Goal: Complete application form

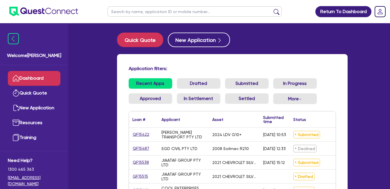
scroll to position [90, 0]
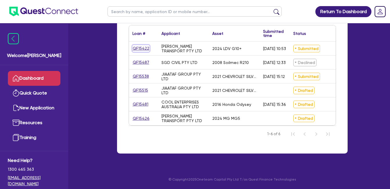
click at [145, 45] on link "QF15422" at bounding box center [141, 48] width 17 height 7
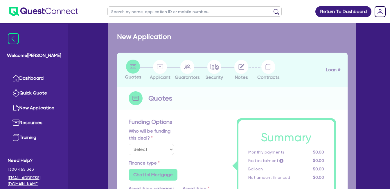
select select "Quest Finance - Own Book"
select select "CARS_AND_LIGHT_TRUCKS"
type input "2024"
radio input "false"
radio input "true"
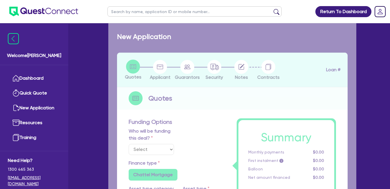
radio input "true"
type input "53,500"
type input "30"
type input "16,050"
type input "10"
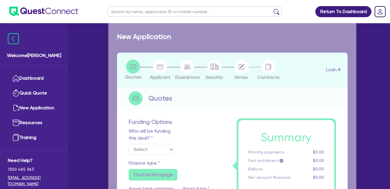
type input "5,350"
type input "17.95"
select select "VANS_AND_UTES"
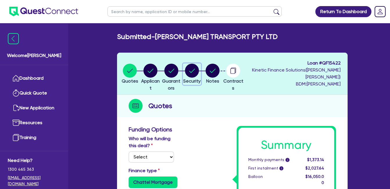
click at [199, 71] on circle "button" at bounding box center [192, 71] width 14 height 14
select select "CARS_AND_LIGHT_TRUCKS"
select select "VANS_AND_UTES"
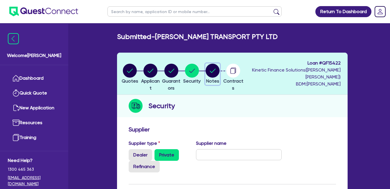
click at [216, 71] on icon "button" at bounding box center [213, 71] width 6 height 4
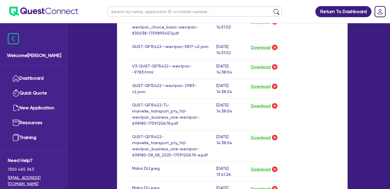
scroll to position [387, 0]
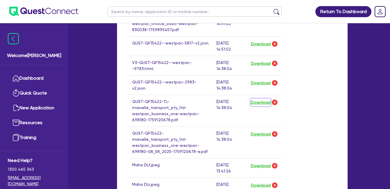
click at [260, 102] on button "Download" at bounding box center [261, 103] width 20 height 8
click at [262, 132] on button "Download" at bounding box center [261, 134] width 20 height 8
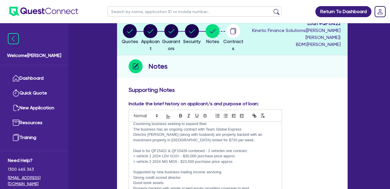
scroll to position [0, 0]
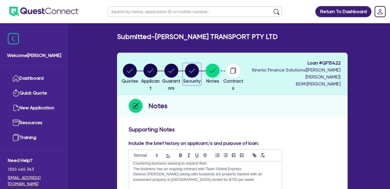
click at [199, 72] on circle "button" at bounding box center [192, 71] width 14 height 14
select select "CARS_AND_LIGHT_TRUCKS"
select select "VANS_AND_UTES"
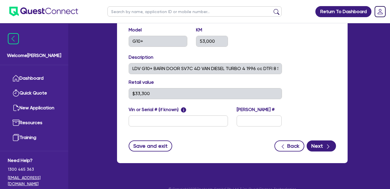
scroll to position [194, 0]
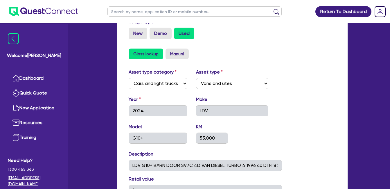
click at [268, 50] on div "Glass lookup Manual" at bounding box center [233, 54] width 208 height 11
click at [257, 33] on div "New Demo Used" at bounding box center [233, 34] width 208 height 12
click at [267, 34] on div "New Demo Used" at bounding box center [233, 34] width 208 height 12
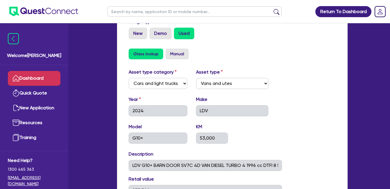
click at [46, 74] on link "Dashboard" at bounding box center [34, 78] width 53 height 15
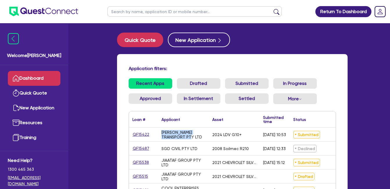
drag, startPoint x: 182, startPoint y: 137, endPoint x: 163, endPoint y: 133, distance: 18.9
click at [163, 133] on div "[PERSON_NAME] TRANSPORT PTY LTD" at bounding box center [184, 134] width 44 height 9
copy div "[PERSON_NAME] TRANSPORT PTY LTD"
click at [140, 135] on link "QF15422" at bounding box center [141, 134] width 17 height 7
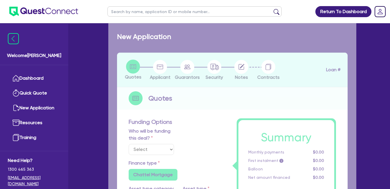
select select "Quest Finance - Own Book"
select select "CARS_AND_LIGHT_TRUCKS"
type input "2024"
radio input "false"
radio input "true"
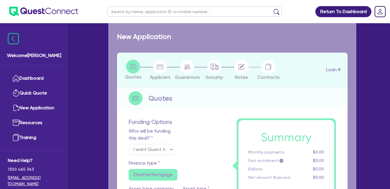
radio input "true"
type input "53,500"
type input "30"
type input "16,050"
type input "10"
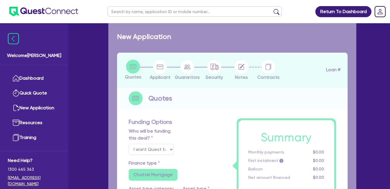
type input "5,350"
type input "17.95"
select select "VANS_AND_UTES"
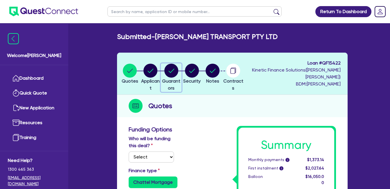
click at [174, 70] on icon "button" at bounding box center [172, 71] width 6 height 4
select select "MS"
select select "[GEOGRAPHIC_DATA]"
select select "MARRIED"
select select "VEHICLE"
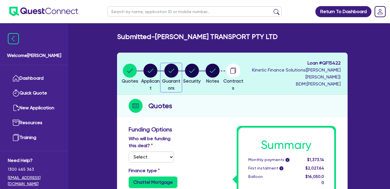
select select "CASH"
select select "INVESTMENT_PROPERTY"
select select "VEHICLE"
select select "MORTGAGE"
select select "VEHICLE_LOAN"
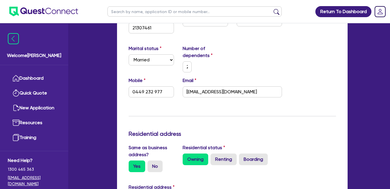
scroll to position [97, 0]
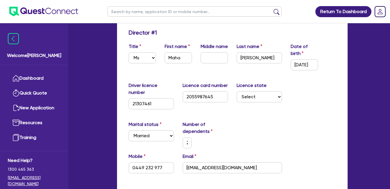
click at [152, 71] on div "Title Select Mr Mrs Ms Miss Dr First name [PERSON_NAME] Middle name Last name […" at bounding box center [232, 59] width 216 height 32
click at [246, 32] on div "Director # 1" at bounding box center [232, 33] width 216 height 9
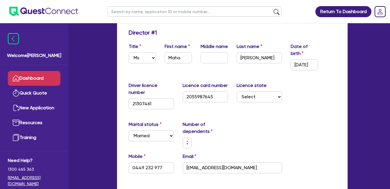
click at [40, 74] on link "Dashboard" at bounding box center [34, 78] width 53 height 15
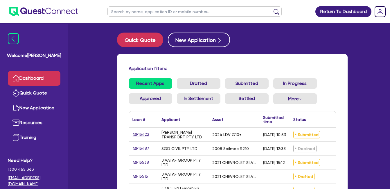
drag, startPoint x: 304, startPoint y: 61, endPoint x: 309, endPoint y: 18, distance: 43.0
click at [304, 58] on div "Application filters: Recent Apps Drafted Submitted In Progress Approved In Sett…" at bounding box center [232, 146] width 231 height 185
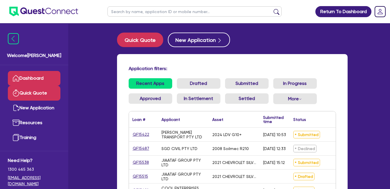
click at [40, 88] on link "Quick Quote" at bounding box center [34, 93] width 53 height 15
select select "Quest Finance - Own Book"
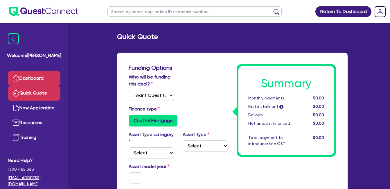
click at [38, 78] on link "Dashboard" at bounding box center [34, 78] width 53 height 15
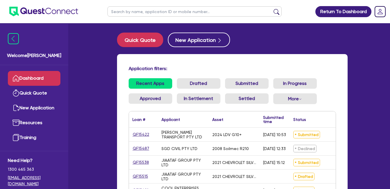
click at [327, 60] on div "Application filters: Recent Apps Drafted Submitted In Progress Approved In Sett…" at bounding box center [232, 146] width 231 height 185
